Goal: Task Accomplishment & Management: Manage account settings

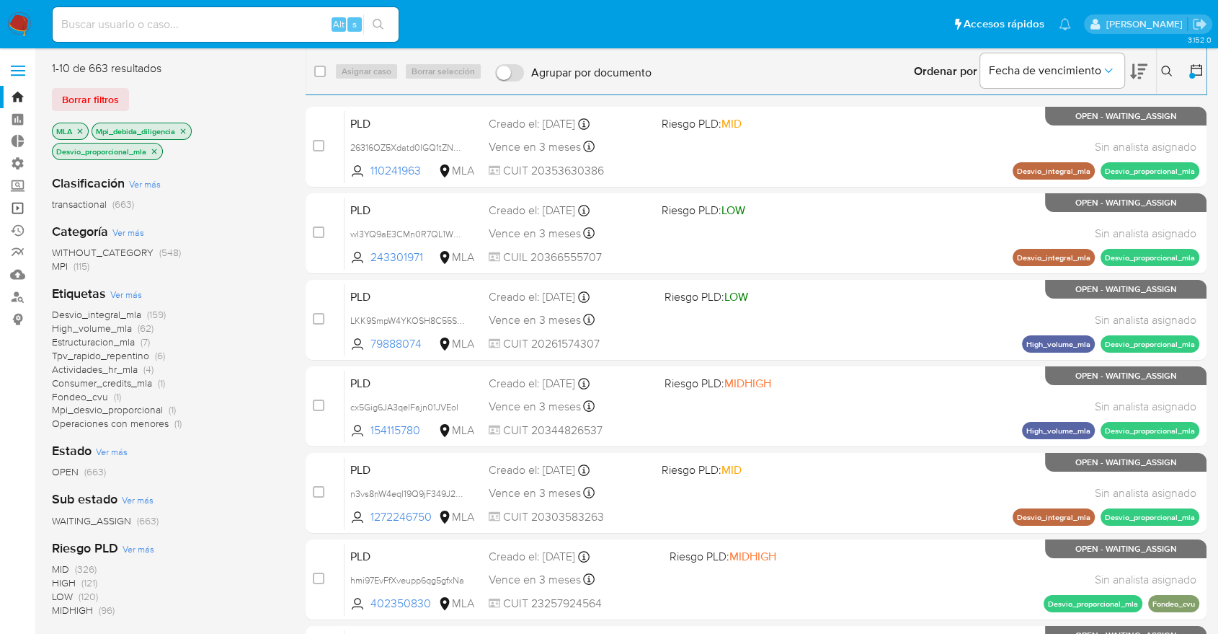
click at [23, 207] on link "Operaciones masivas" at bounding box center [86, 208] width 172 height 22
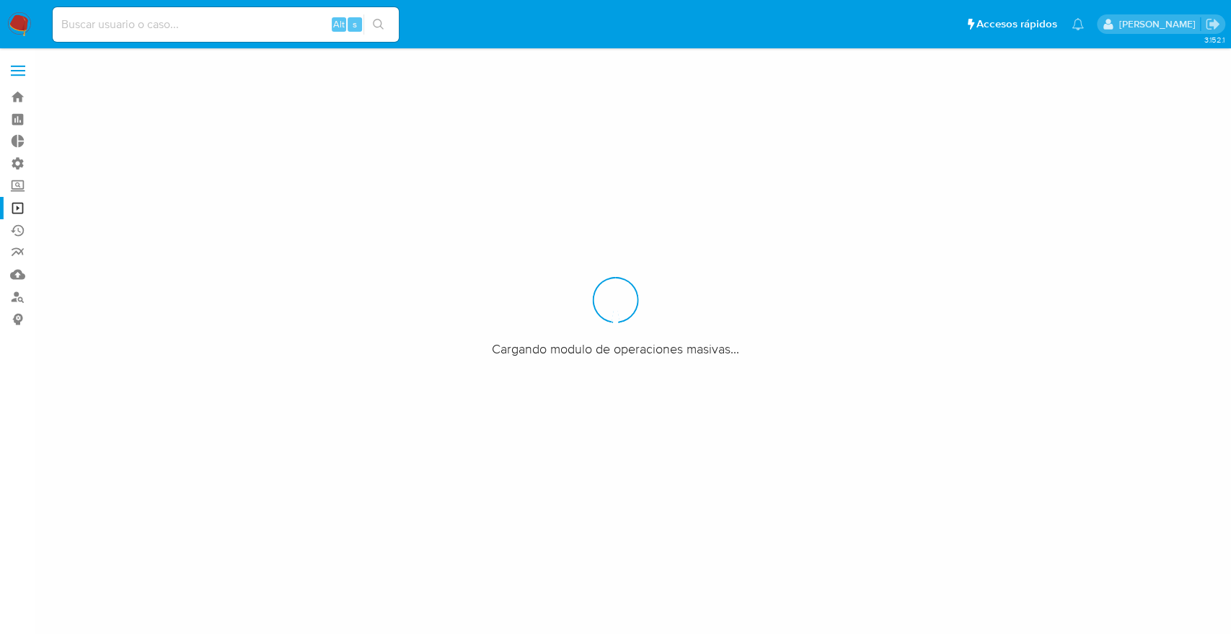
click at [831, 203] on div at bounding box center [615, 317] width 1231 height 634
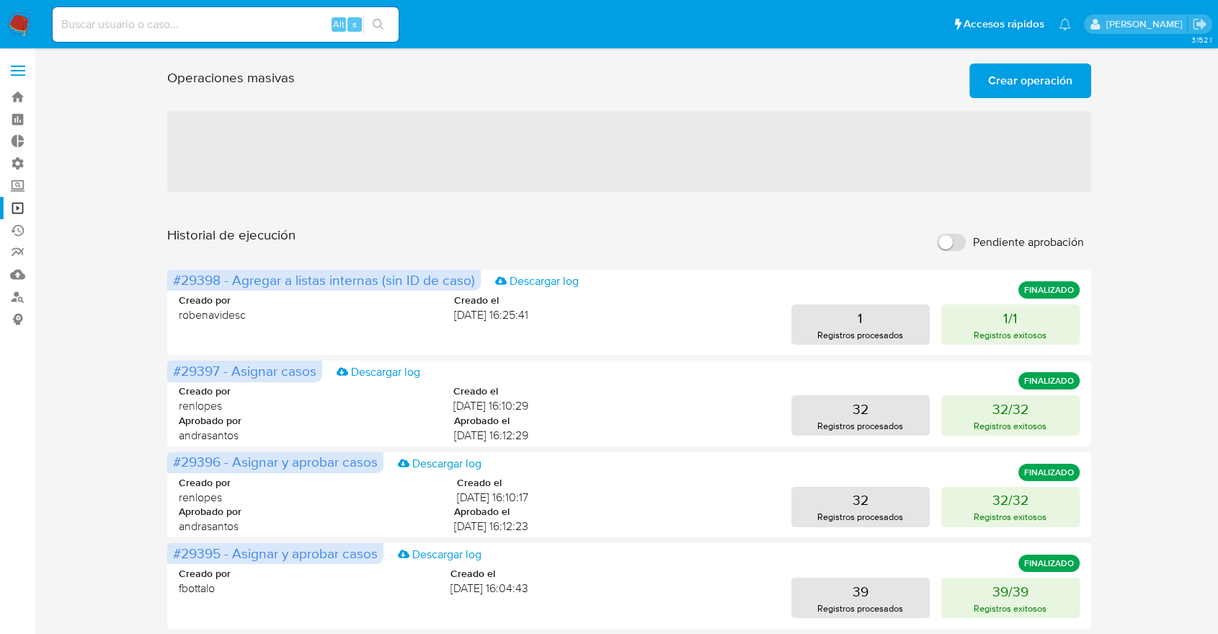
click at [965, 242] on label "Pendiente aprobación" at bounding box center [1010, 242] width 161 height 32
click at [965, 242] on input "Pendiente aprobación" at bounding box center [951, 242] width 29 height 17
checkbox input "true"
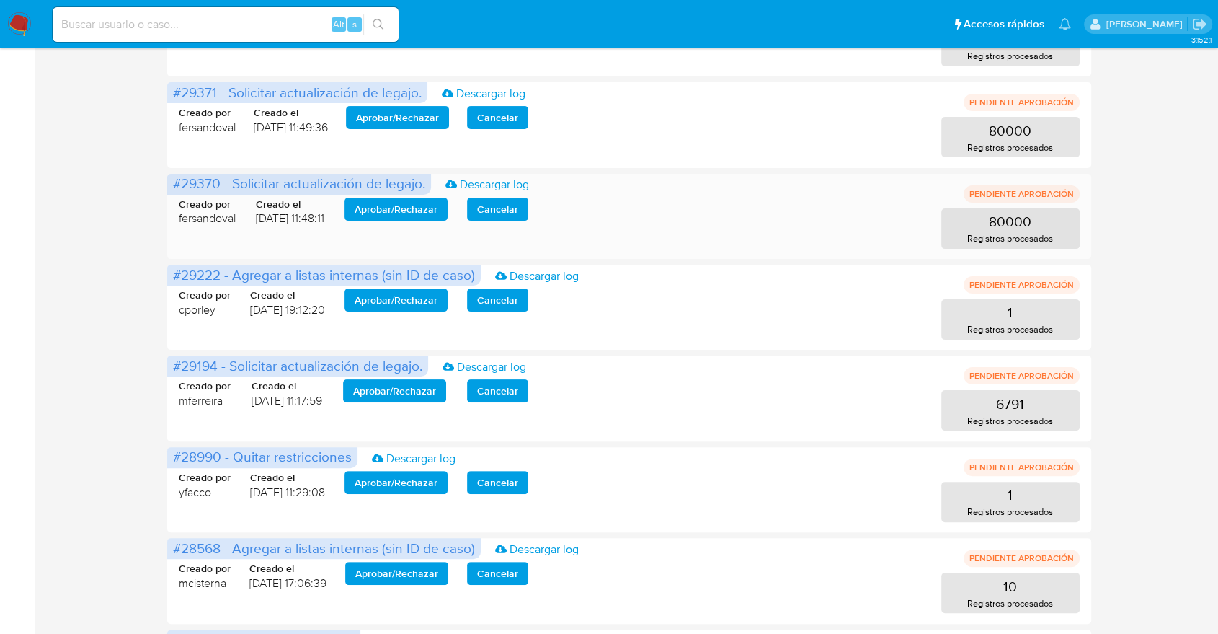
scroll to position [320, 0]
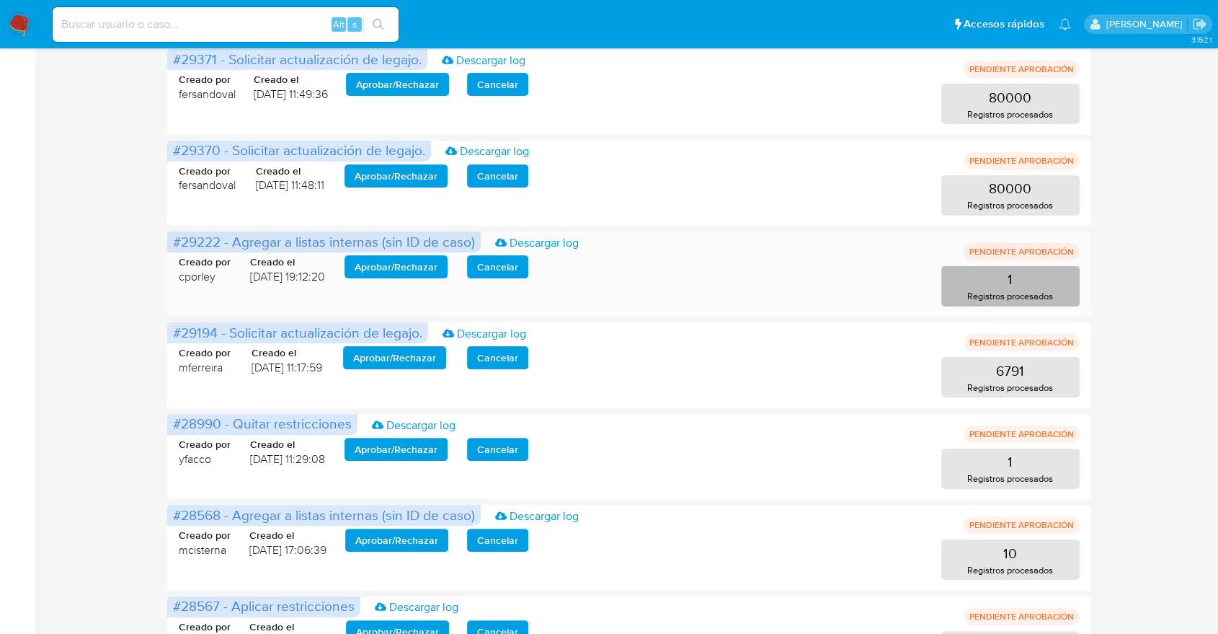
click at [980, 301] on p "Registros procesados" at bounding box center [1010, 296] width 86 height 14
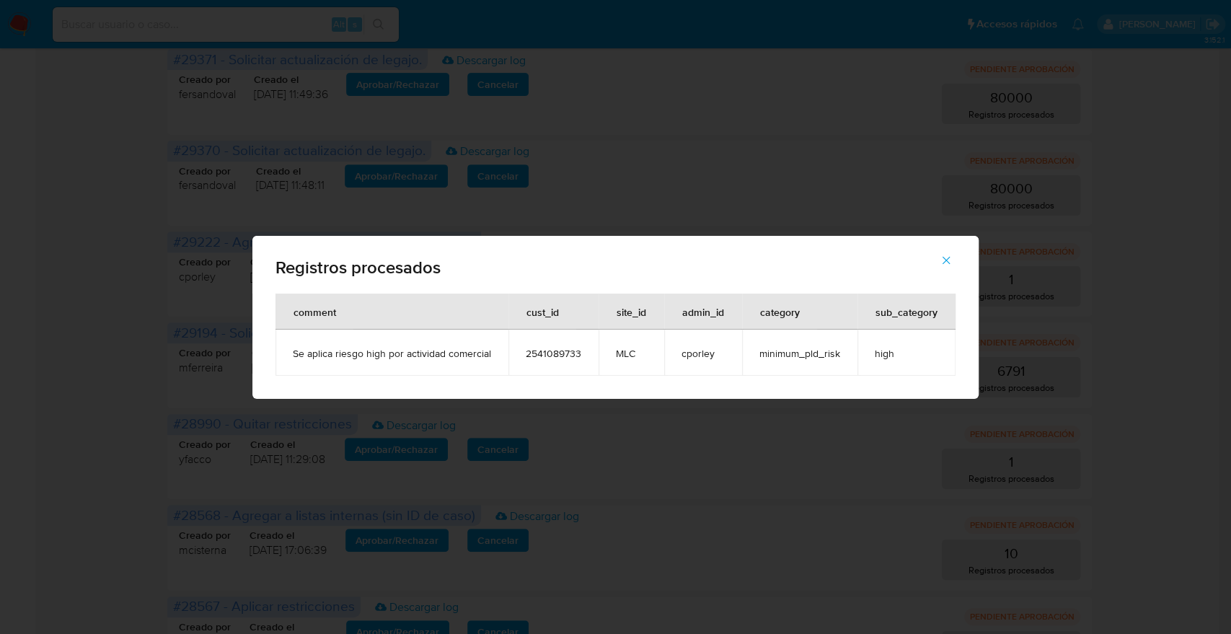
drag, startPoint x: 850, startPoint y: 360, endPoint x: 877, endPoint y: 362, distance: 27.5
click at [876, 362] on tr "Se aplica riesgo high por actividad comercial 2541089733 MLC cporley minimum_pl…" at bounding box center [615, 352] width 680 height 46
click at [854, 368] on td "minimum_pld_risk" at bounding box center [799, 352] width 115 height 46
click at [947, 260] on icon "button" at bounding box center [945, 260] width 13 height 13
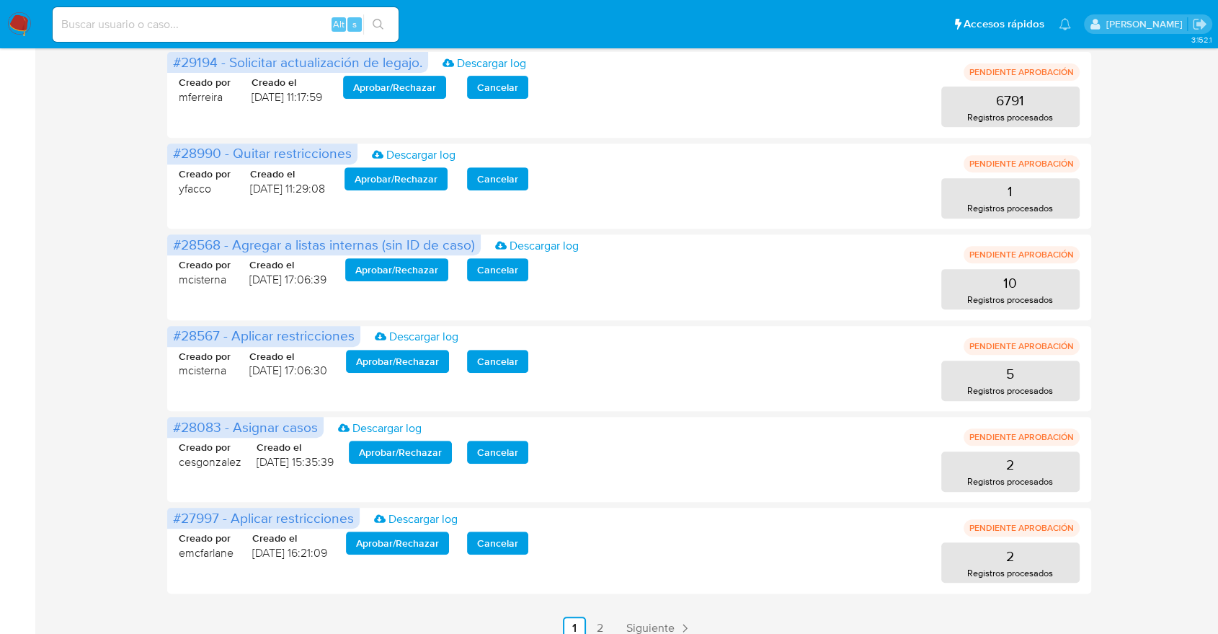
scroll to position [605, 0]
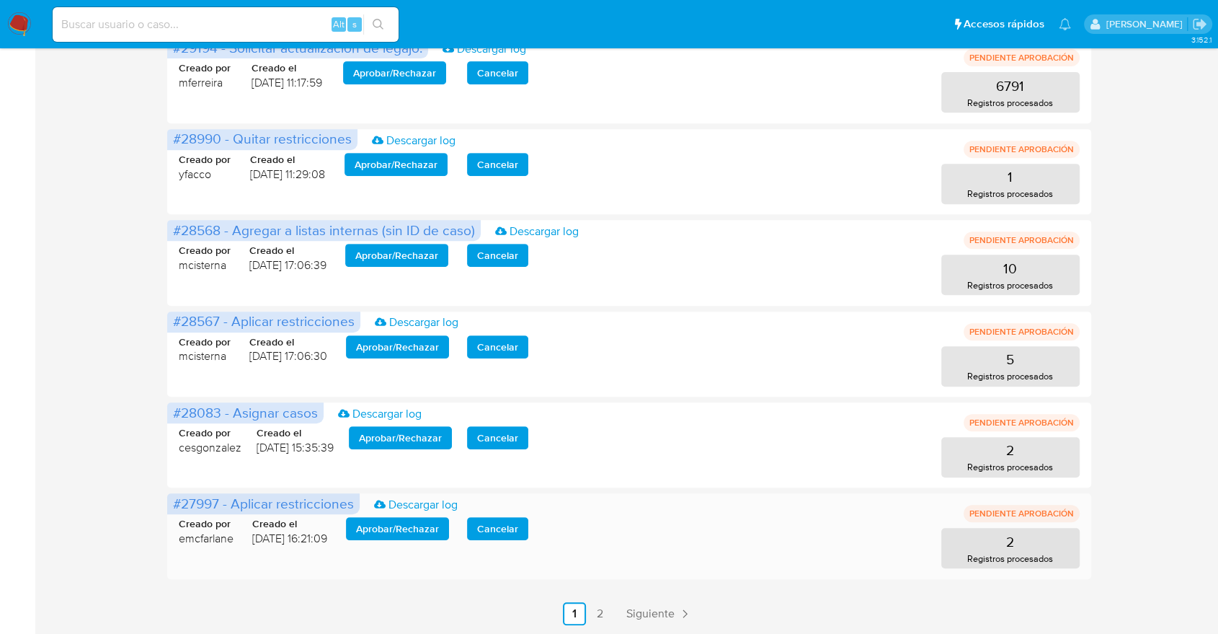
drag, startPoint x: 239, startPoint y: 546, endPoint x: 343, endPoint y: 557, distance: 104.4
click at [343, 557] on div "Creado por emcfarlane Creado el 27/06/2025 16:21:09 Aprobar / Rechazar Cancelar…" at bounding box center [629, 533] width 901 height 69
drag, startPoint x: 170, startPoint y: 549, endPoint x: 248, endPoint y: 556, distance: 78.2
click at [248, 556] on div "#27997 - Aplicar restricciones Descargar log PENDIENTE APROBACIÓN Creado por em…" at bounding box center [629, 535] width 924 height 85
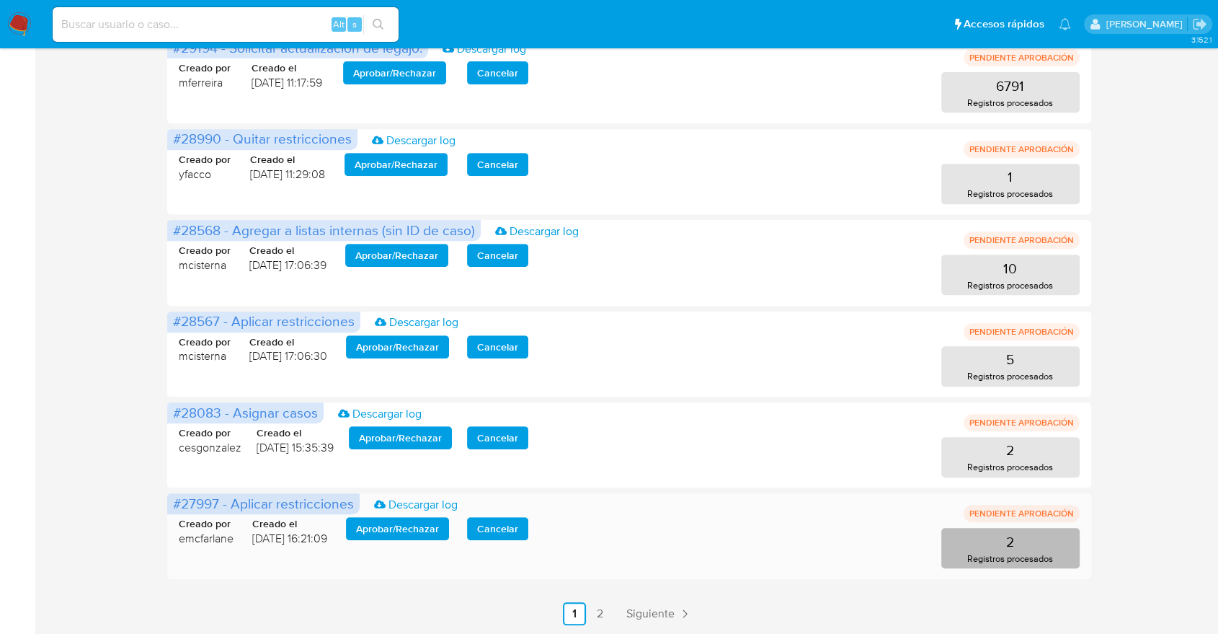
click at [973, 537] on button "2 Registros procesados" at bounding box center [1010, 548] width 138 height 40
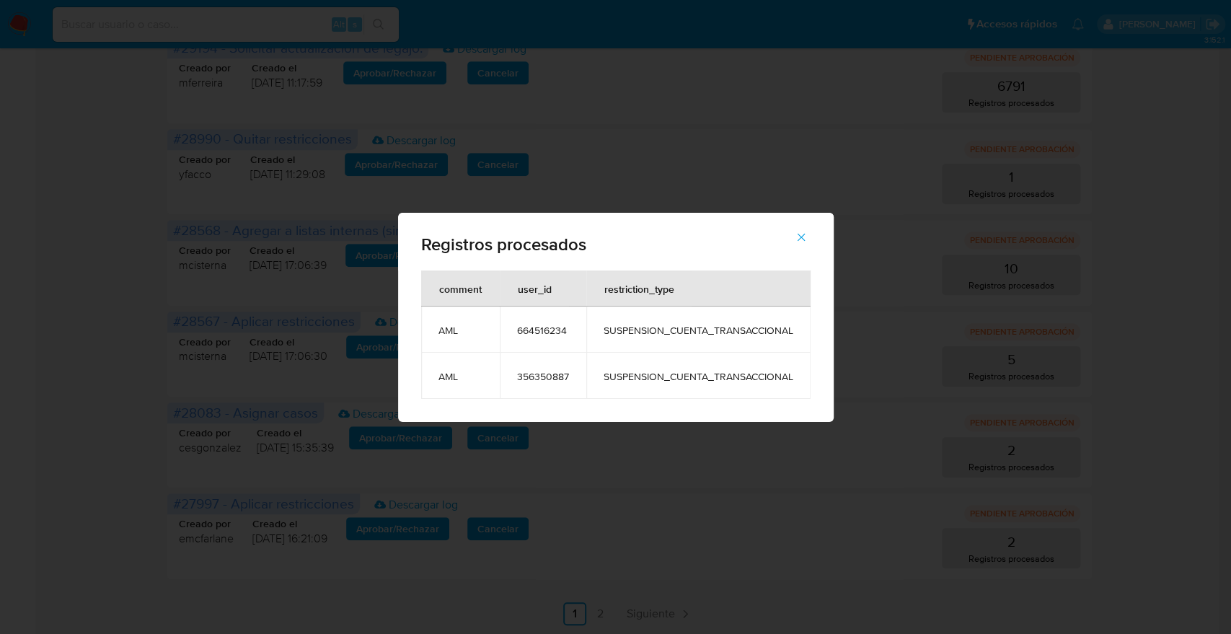
drag, startPoint x: 624, startPoint y: 316, endPoint x: 639, endPoint y: 389, distance: 74.4
click at [639, 389] on tbody "AML 664516234 SUSPENSION_CUENTA_TRANSACCIONAL AML 356350887 SUSPENSION_CUENTA_T…" at bounding box center [615, 352] width 389 height 92
click at [639, 389] on td "SUSPENSION_CUENTA_TRANSACCIONAL" at bounding box center [698, 376] width 224 height 46
drag, startPoint x: 513, startPoint y: 334, endPoint x: 587, endPoint y: 342, distance: 74.0
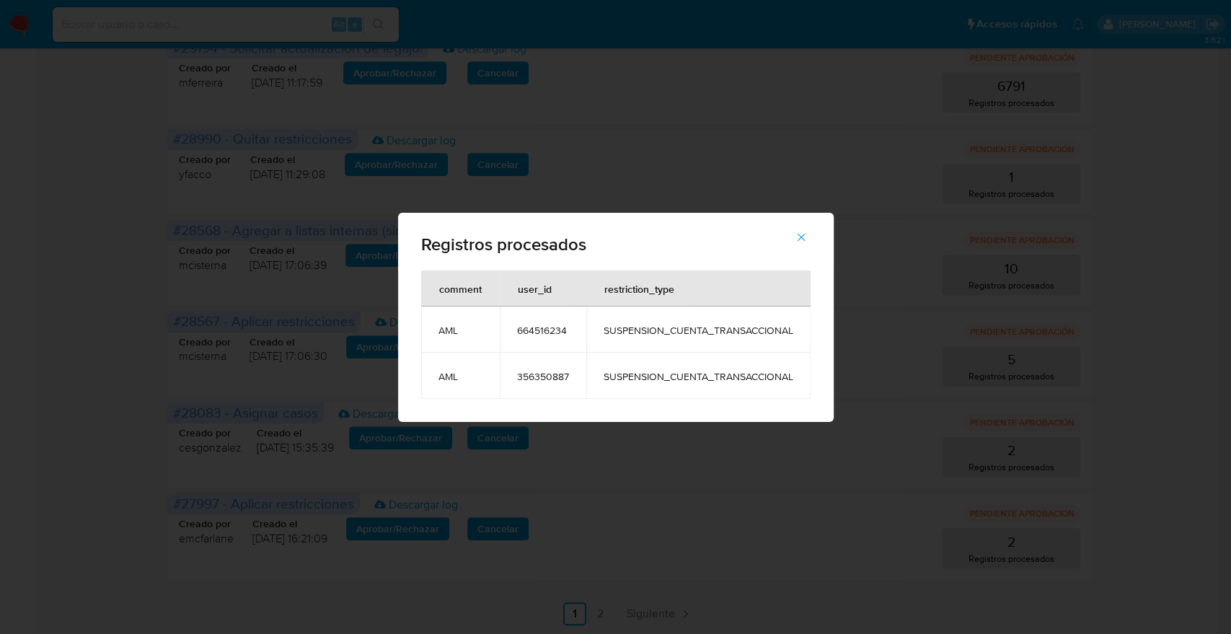
click at [587, 342] on tr "AML 664516234 SUSPENSION_CUENTA_TRANSACCIONAL" at bounding box center [615, 329] width 389 height 46
drag, startPoint x: 526, startPoint y: 408, endPoint x: 596, endPoint y: 396, distance: 70.9
click at [596, 396] on div "comment user_id restriction_type AML 664516234 SUSPENSION_CUENTA_TRANSACCIONAL …" at bounding box center [615, 345] width 435 height 151
click at [595, 396] on td "SUSPENSION_CUENTA_TRANSACCIONAL" at bounding box center [698, 376] width 224 height 46
click at [798, 258] on div "Registros procesados" at bounding box center [615, 242] width 435 height 58
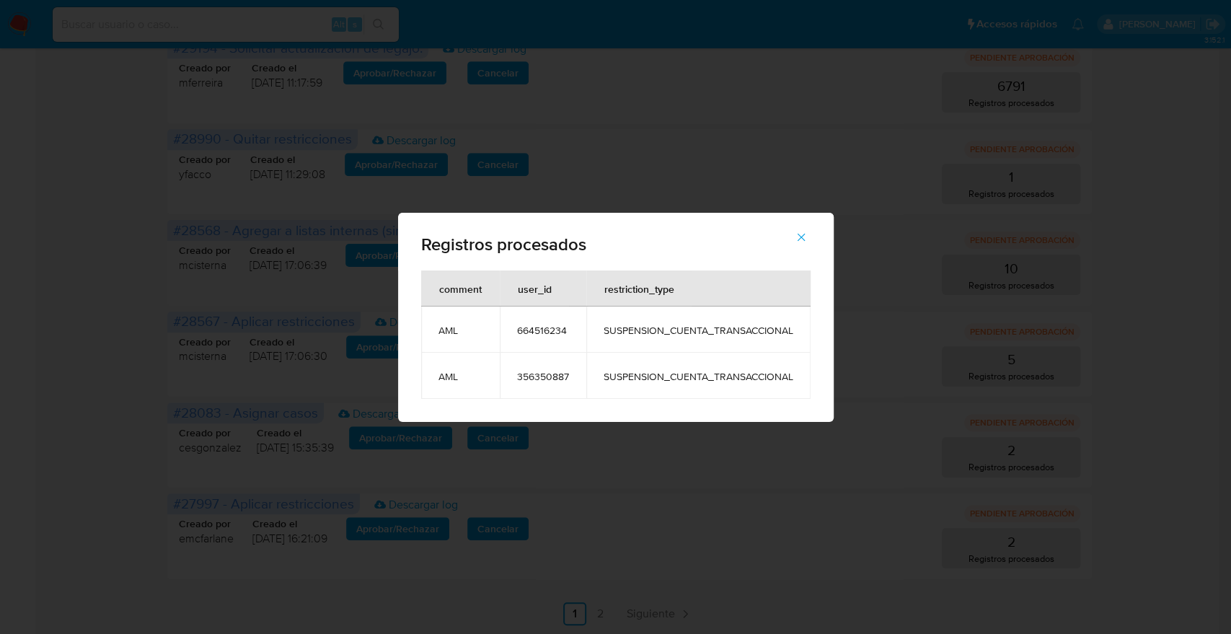
click at [799, 252] on span "button" at bounding box center [800, 237] width 13 height 32
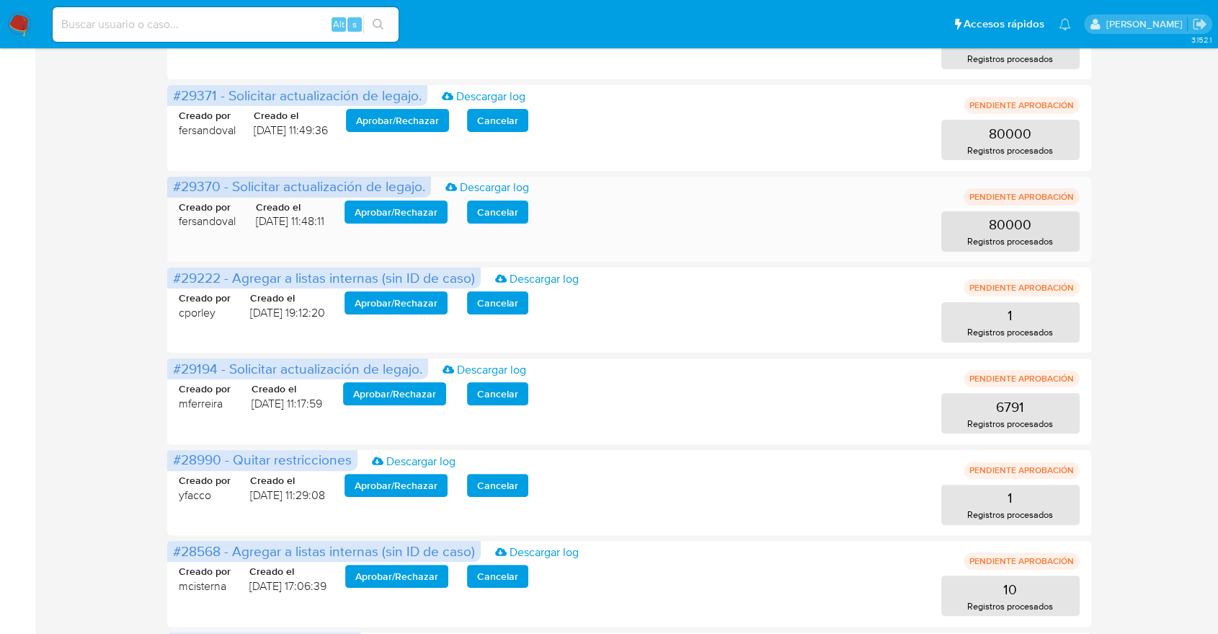
scroll to position [0, 0]
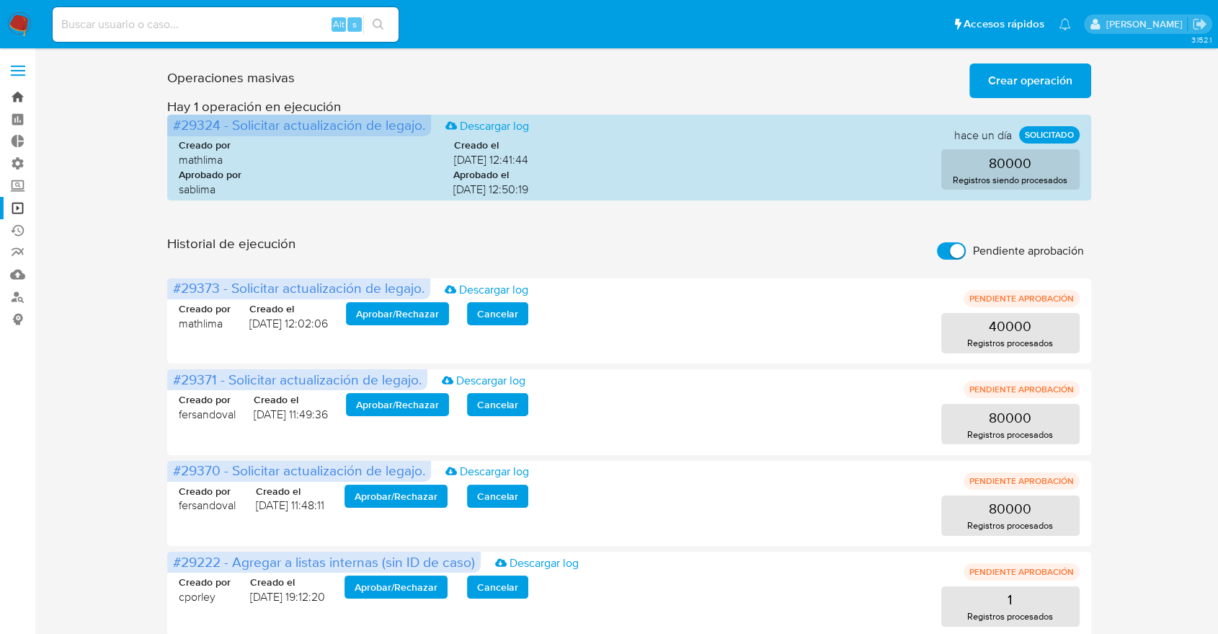
click at [16, 97] on link "Bandeja" at bounding box center [86, 97] width 172 height 22
